Goal: Navigation & Orientation: Find specific page/section

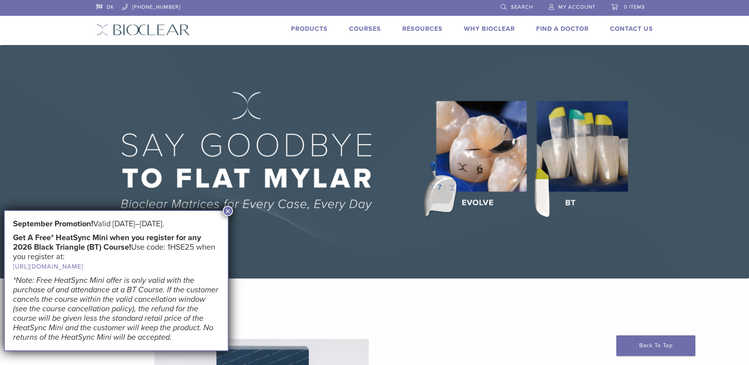
click at [228, 210] on button "×" at bounding box center [228, 211] width 10 height 10
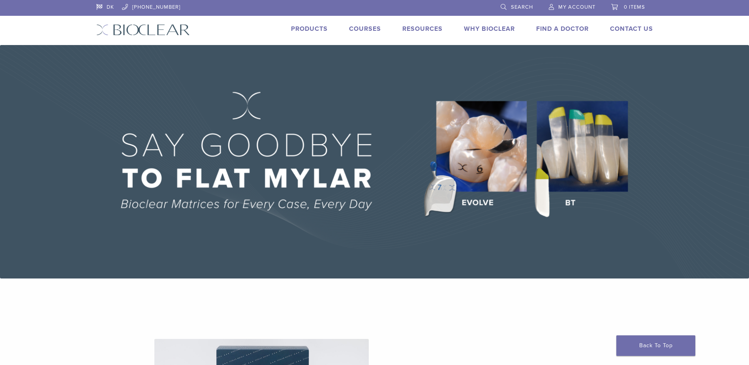
click at [312, 28] on link "Products" at bounding box center [309, 29] width 37 height 8
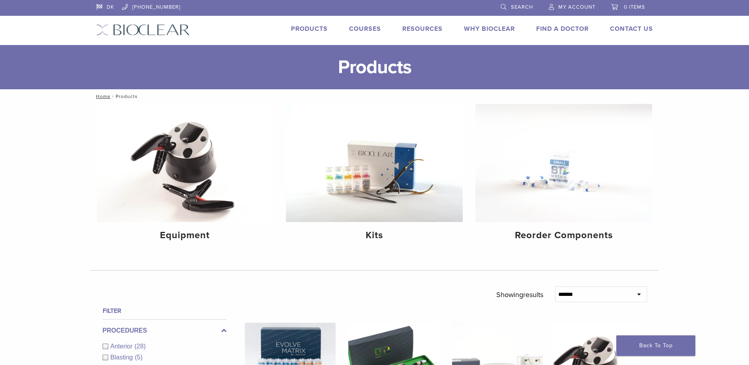
click at [488, 28] on link "Why Bioclear" at bounding box center [489, 29] width 51 height 8
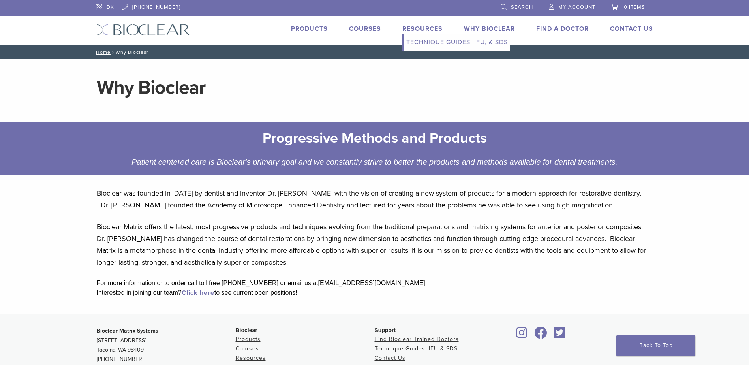
click at [427, 41] on link "Technique Guides, IFU, & SDS" at bounding box center [457, 42] width 105 height 17
